Goal: Find specific page/section: Find specific page/section

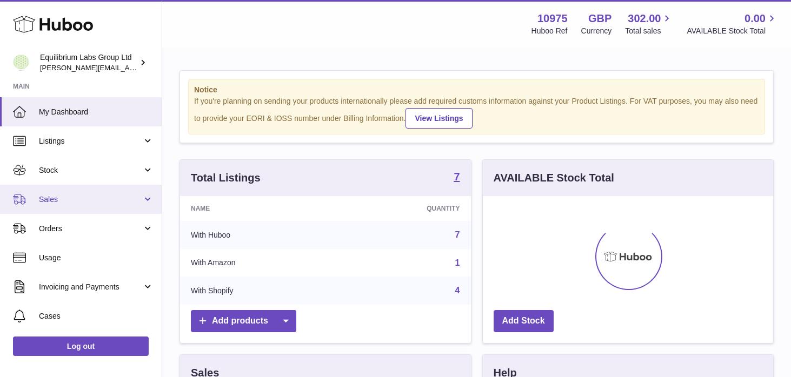
scroll to position [169, 290]
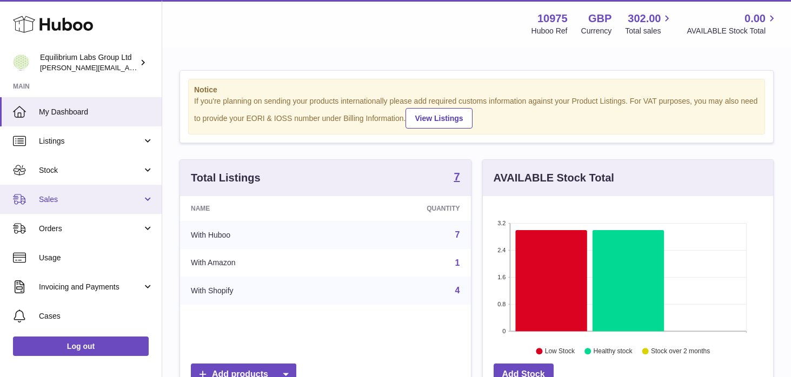
click at [111, 198] on span "Sales" at bounding box center [90, 200] width 103 height 10
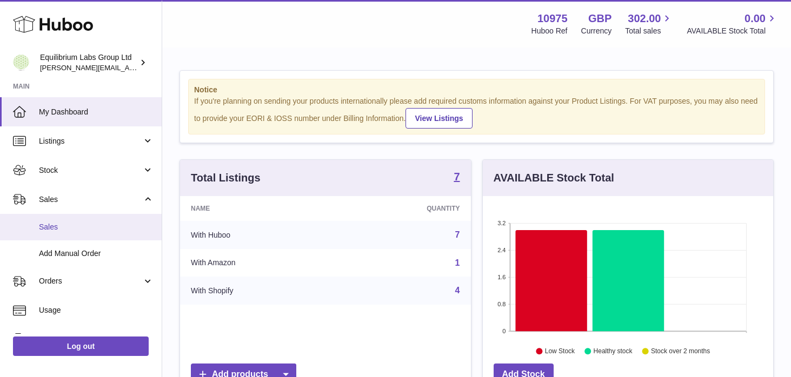
click at [106, 226] on span "Sales" at bounding box center [96, 227] width 115 height 10
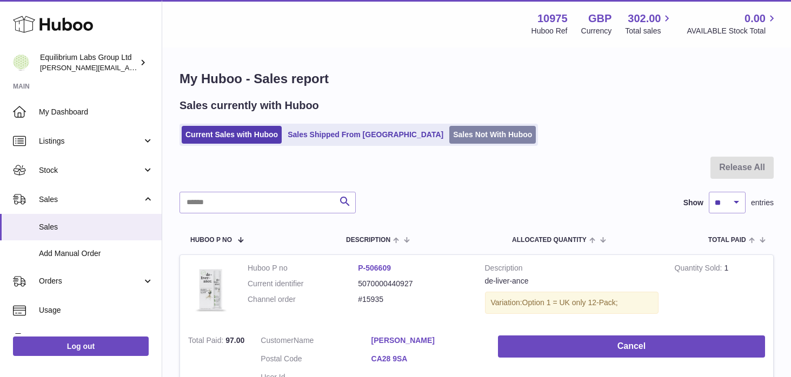
click at [449, 130] on link "Sales Not With Huboo" at bounding box center [492, 135] width 86 height 18
